Goal: Information Seeking & Learning: Check status

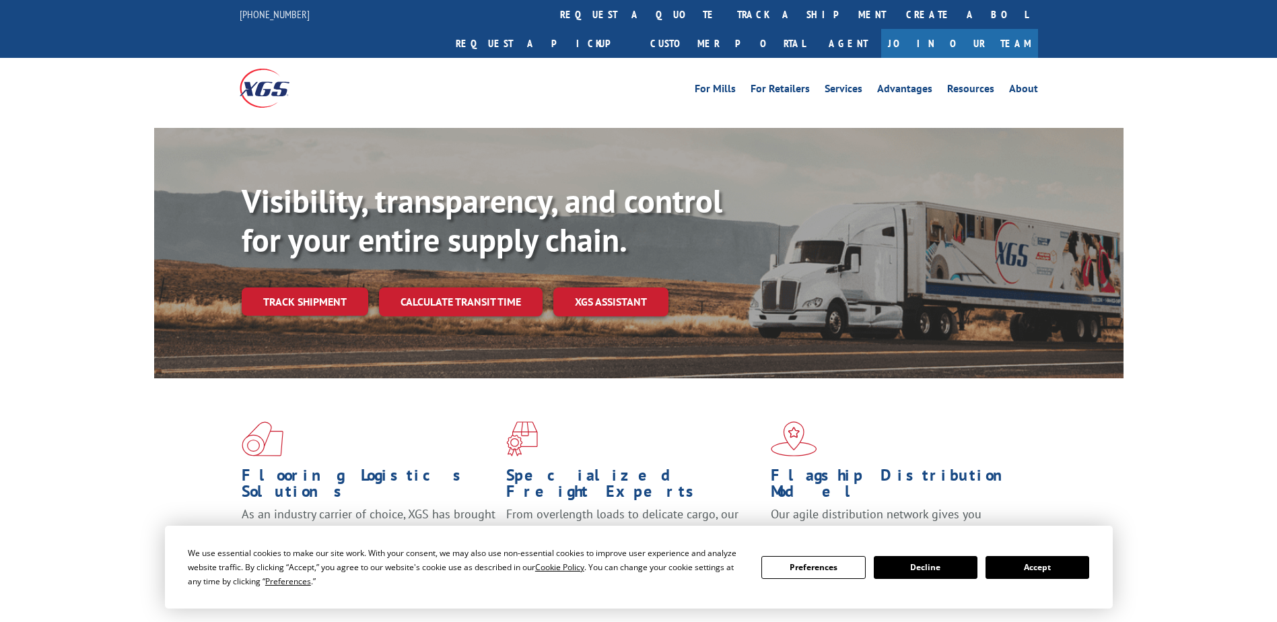
click at [325, 287] on link "Track shipment" at bounding box center [305, 301] width 127 height 28
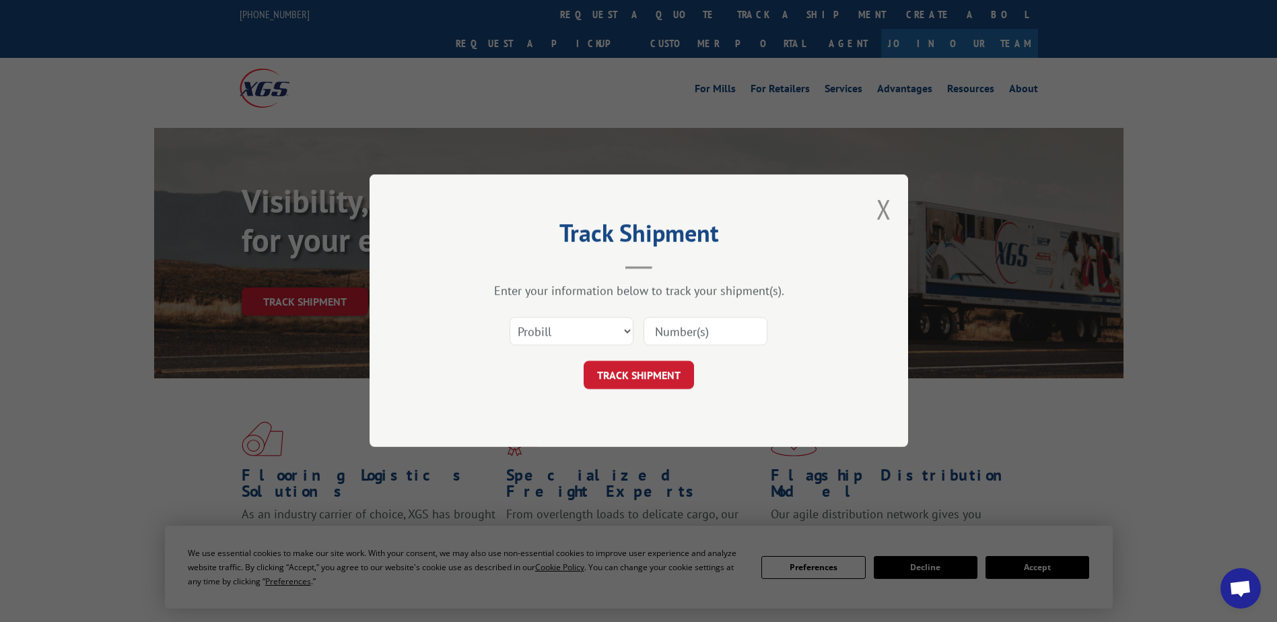
click at [689, 329] on input at bounding box center [706, 332] width 124 height 28
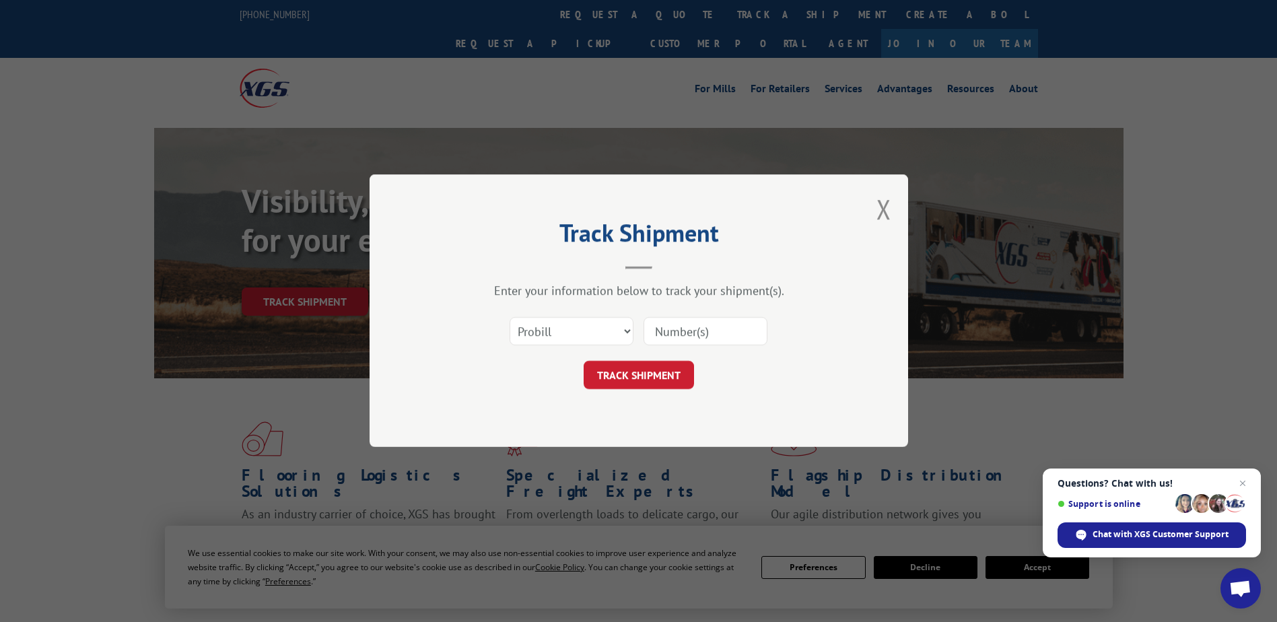
drag, startPoint x: 677, startPoint y: 335, endPoint x: 656, endPoint y: 329, distance: 21.7
click at [656, 329] on input at bounding box center [706, 332] width 124 height 28
paste input "17503969"
type input "17503969"
click at [654, 377] on button "TRACK SHIPMENT" at bounding box center [639, 375] width 110 height 28
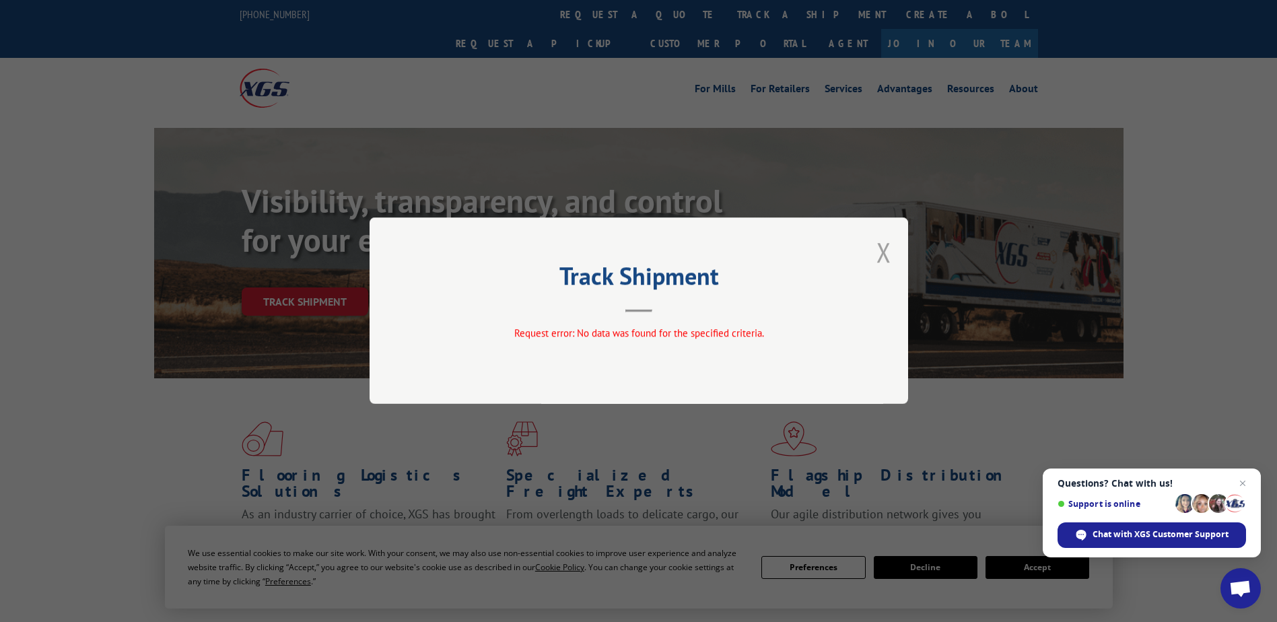
click at [883, 245] on button "Close modal" at bounding box center [883, 252] width 15 height 36
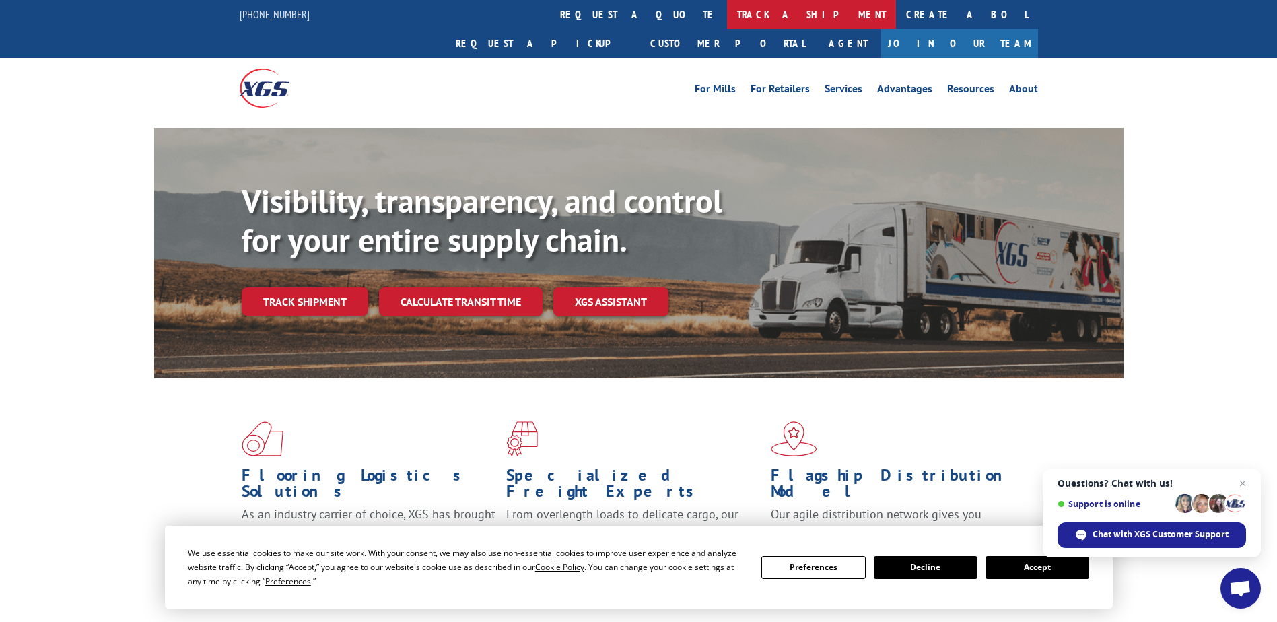
click at [727, 18] on link "track a shipment" at bounding box center [811, 14] width 169 height 29
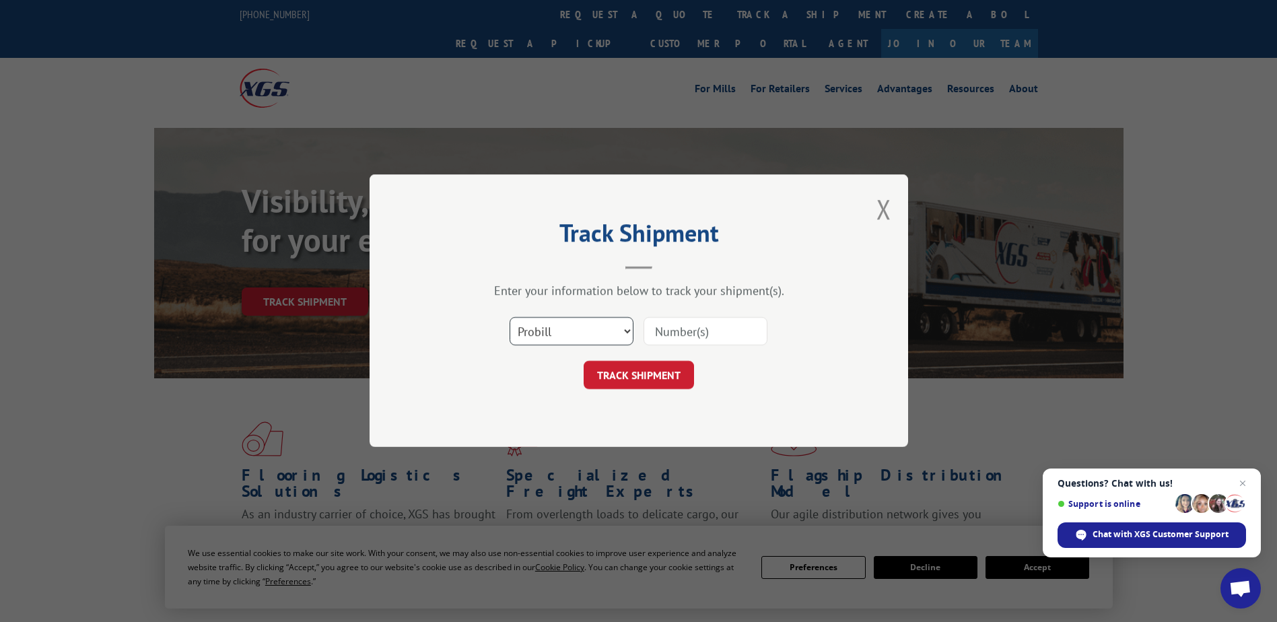
click at [624, 330] on select "Select category... Probill BOL PO" at bounding box center [572, 332] width 124 height 28
click at [672, 331] on input at bounding box center [706, 332] width 124 height 28
paste input "17503969"
type input "17503969"
click at [659, 383] on button "TRACK SHIPMENT" at bounding box center [639, 375] width 110 height 28
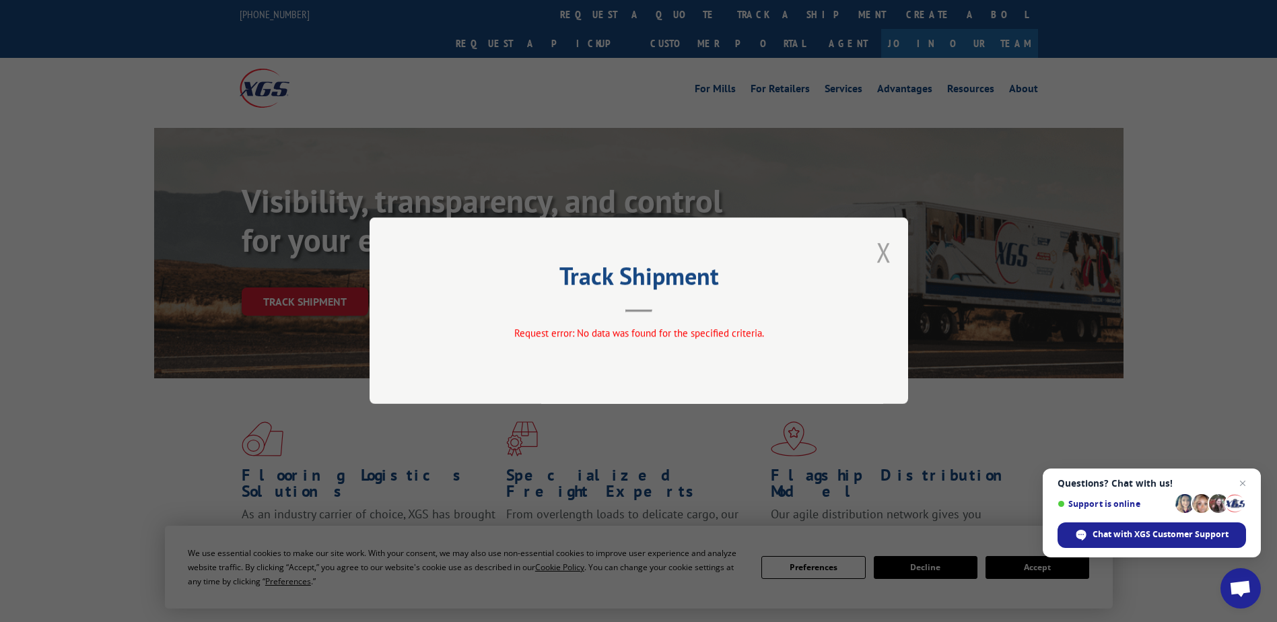
click at [887, 250] on button "Close modal" at bounding box center [883, 252] width 15 height 36
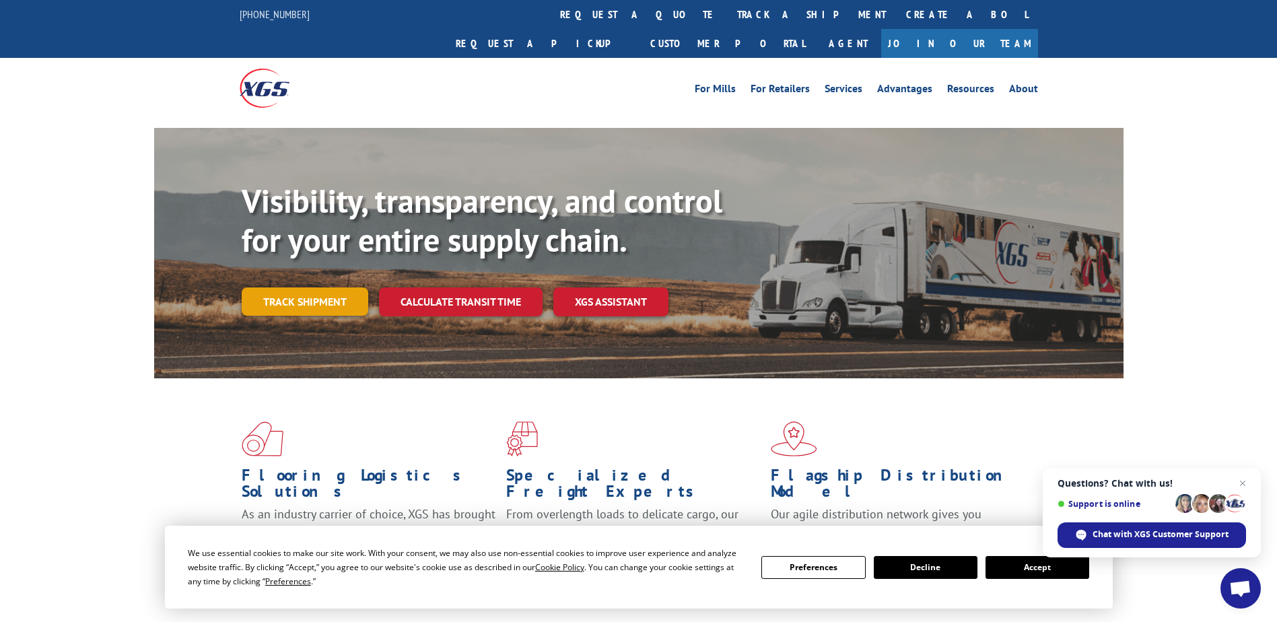
click at [325, 287] on link "Track shipment" at bounding box center [305, 301] width 127 height 28
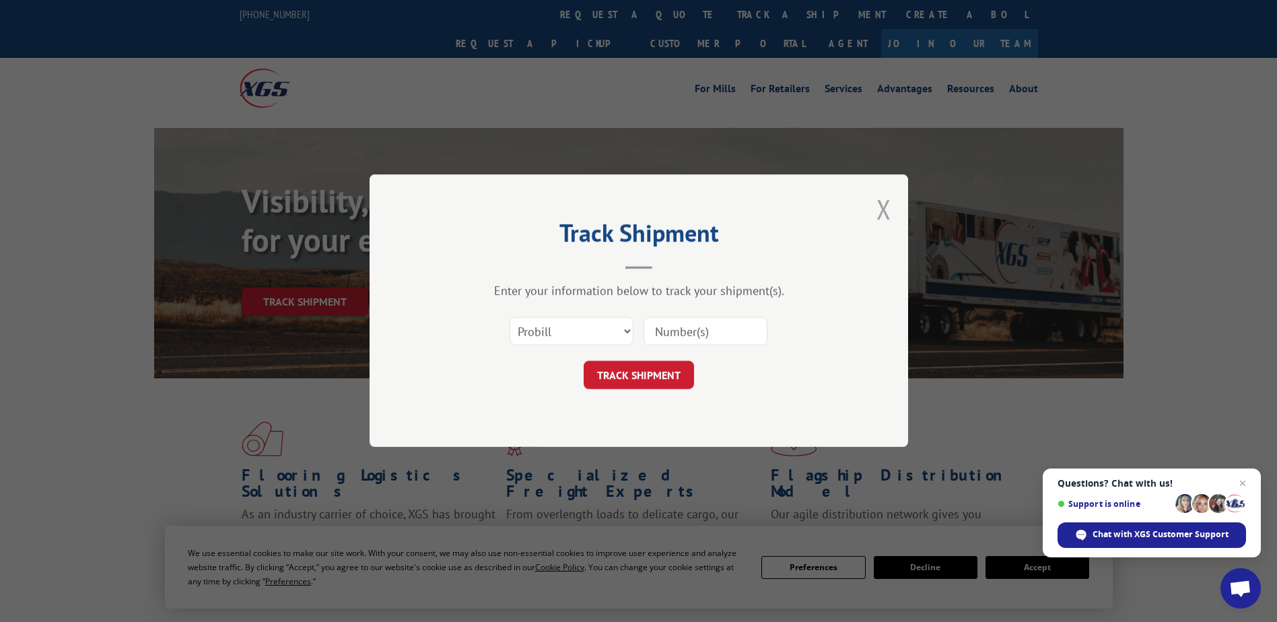
click at [878, 209] on button "Close modal" at bounding box center [883, 209] width 15 height 36
